Goal: Use online tool/utility

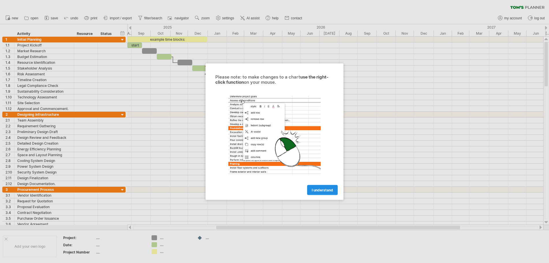
click at [322, 189] on span "I understand" at bounding box center [322, 190] width 21 height 4
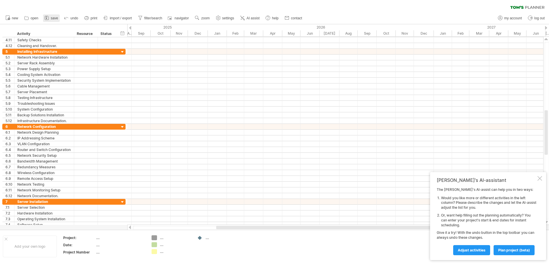
click at [49, 18] on icon at bounding box center [47, 18] width 6 height 6
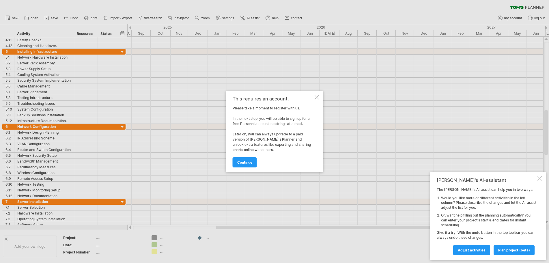
click at [316, 97] on div at bounding box center [317, 97] width 5 height 5
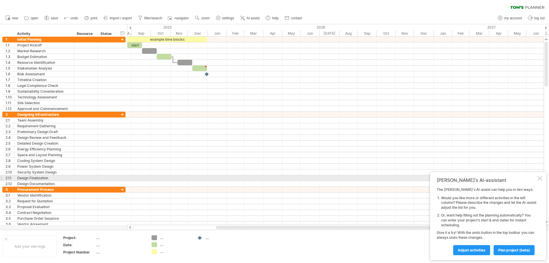
click at [541, 177] on div at bounding box center [540, 178] width 5 height 5
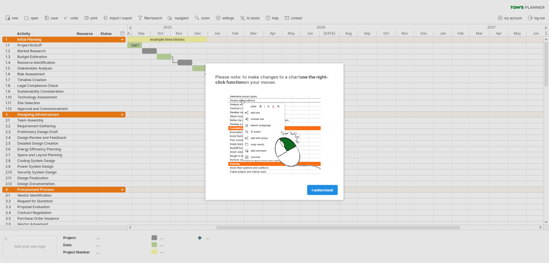
click at [327, 189] on span "I understand" at bounding box center [322, 190] width 21 height 4
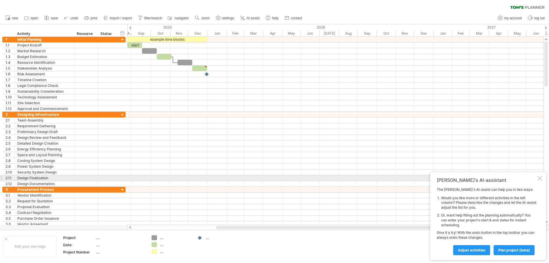
click at [540, 176] on div at bounding box center [540, 178] width 5 height 5
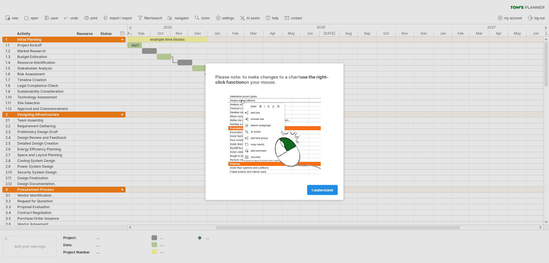
click at [323, 190] on span "I understand" at bounding box center [322, 190] width 21 height 4
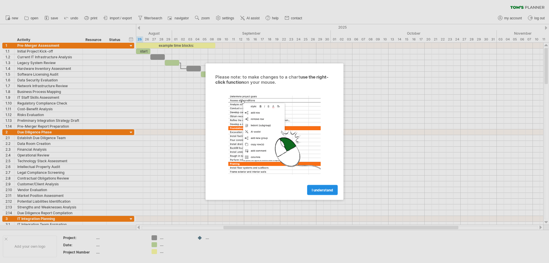
click at [313, 191] on span "I understand" at bounding box center [322, 190] width 21 height 4
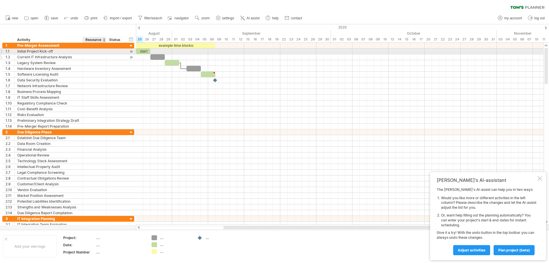
drag, startPoint x: 18, startPoint y: 28, endPoint x: 89, endPoint y: 58, distance: 77.0
click at [90, 55] on div "Trying to reach plan.tomsplanner.com Connected again... 0% clear filter new 1" at bounding box center [274, 131] width 549 height 263
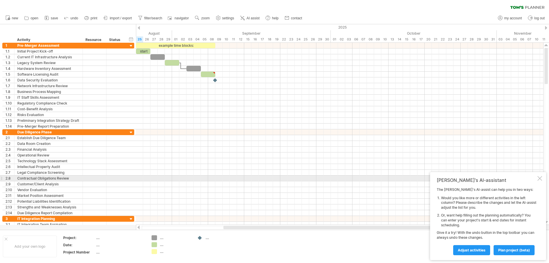
drag, startPoint x: 538, startPoint y: 178, endPoint x: 531, endPoint y: 175, distance: 7.0
click at [538, 178] on div at bounding box center [540, 178] width 5 height 5
